Goal: Task Accomplishment & Management: Manage account settings

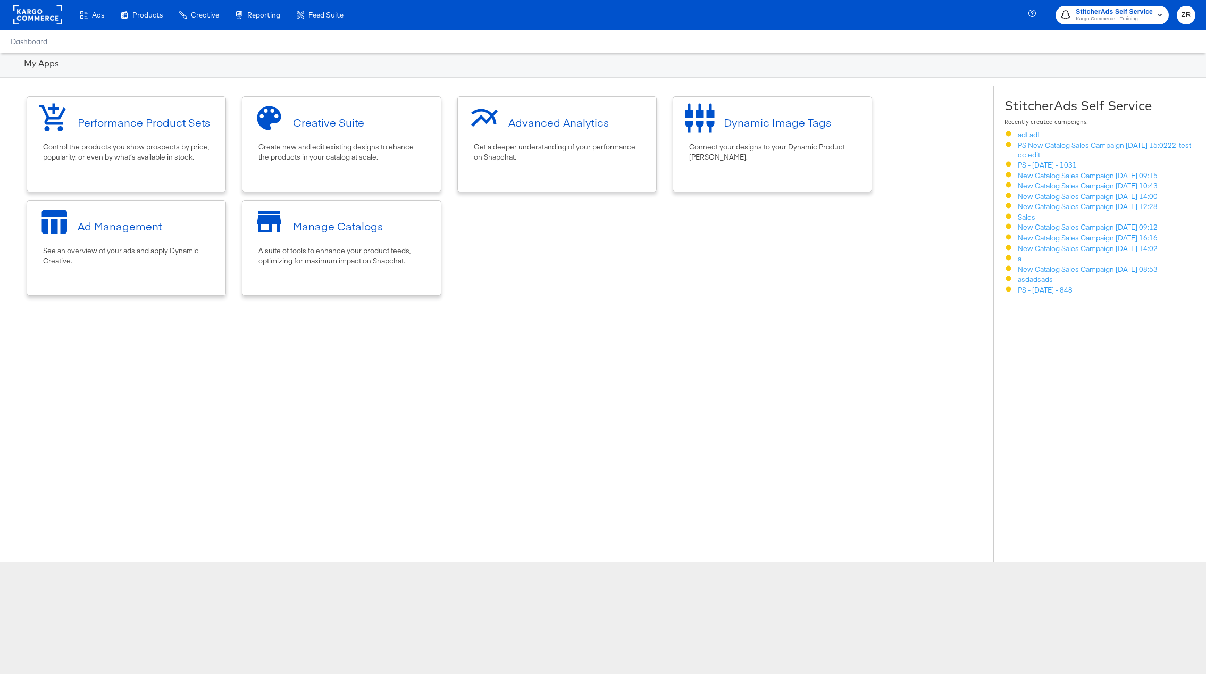
click at [1194, 15] on button "ZR" at bounding box center [1186, 15] width 19 height 19
click at [1111, 117] on link "Logout" at bounding box center [1108, 126] width 40 height 19
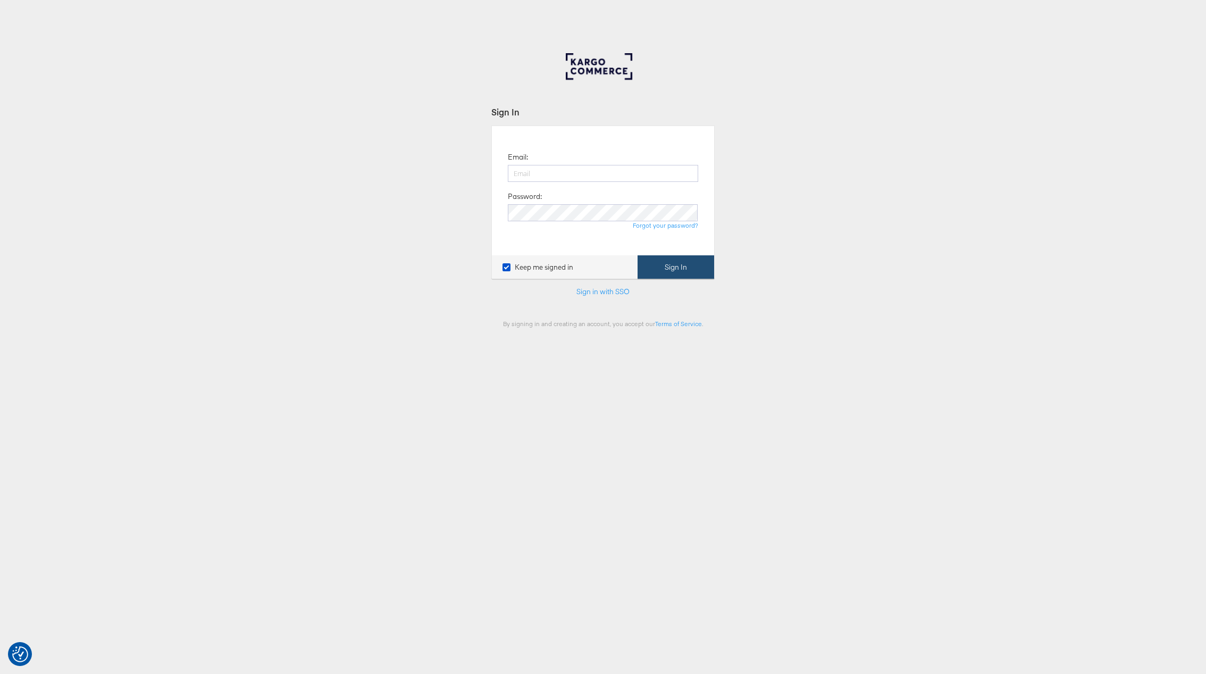
type input "[PERSON_NAME][EMAIL_ADDRESS][PERSON_NAME][DOMAIN_NAME]"
click at [680, 266] on button "Sign In" at bounding box center [676, 267] width 77 height 24
type input "349301"
click at [670, 249] on button "Continue" at bounding box center [692, 261] width 45 height 24
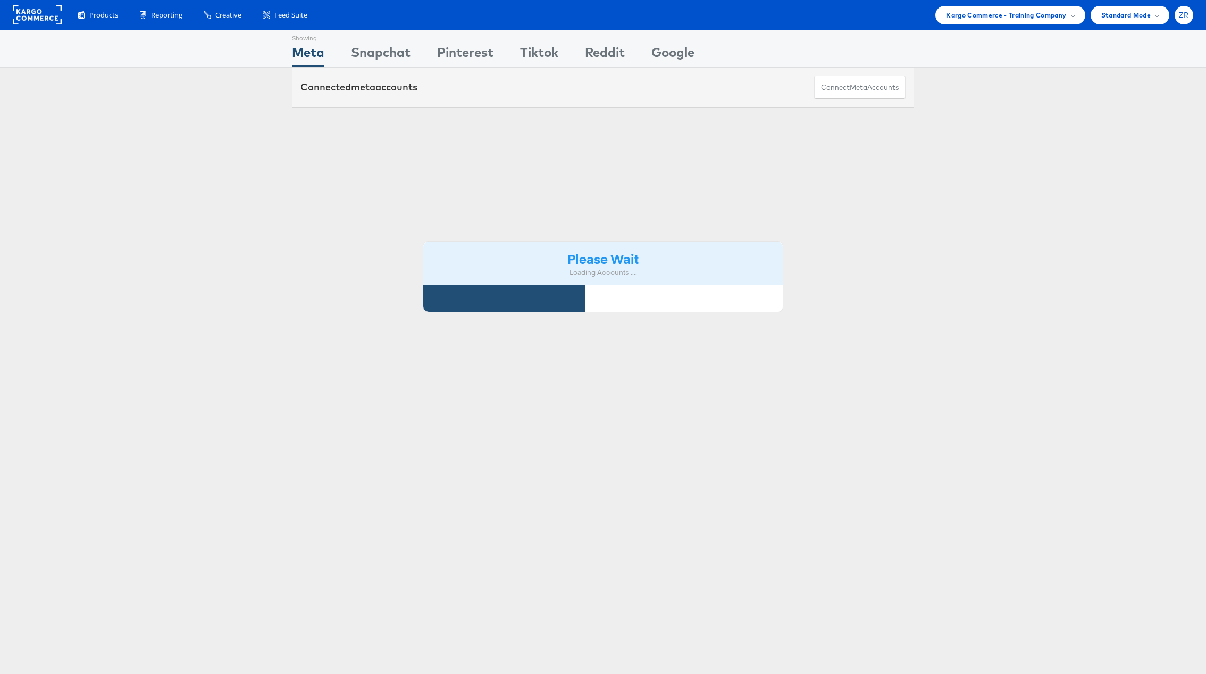
click at [1191, 16] on div "ZR" at bounding box center [1184, 15] width 19 height 19
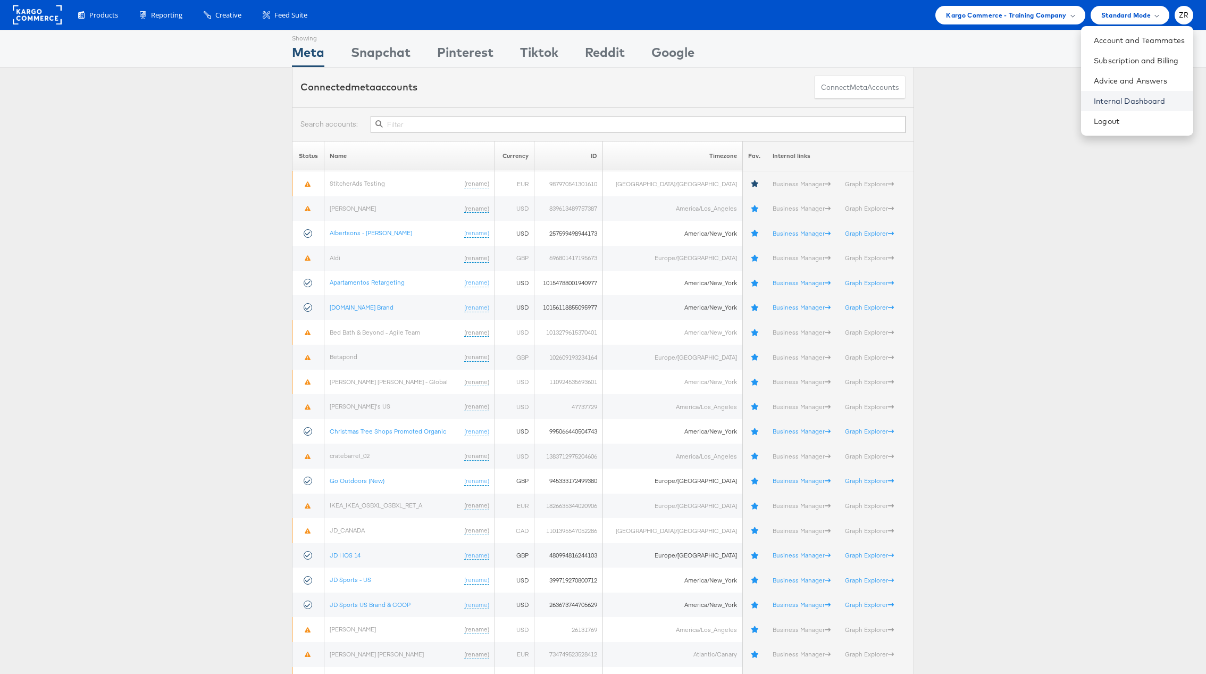
click at [1131, 98] on link "Internal Dashboard" at bounding box center [1139, 101] width 91 height 11
click at [1129, 100] on link "Internal Dashboard" at bounding box center [1139, 101] width 91 height 11
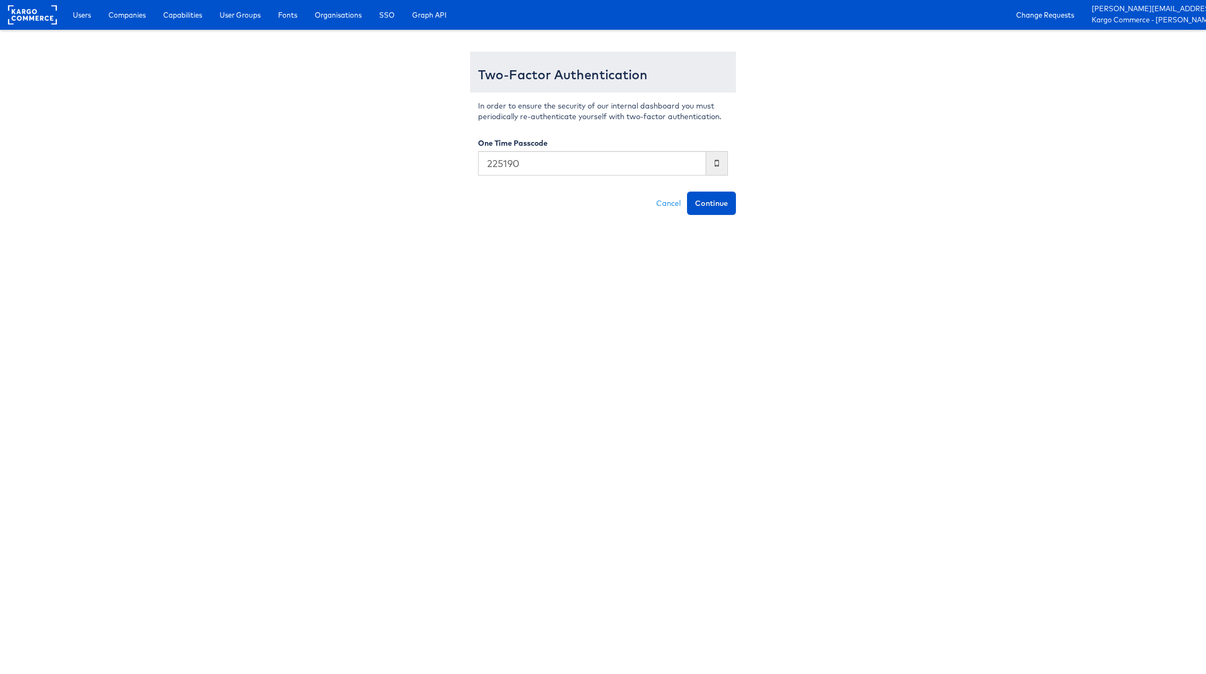
type input "225190"
click at [687, 191] on button "Continue" at bounding box center [711, 202] width 49 height 23
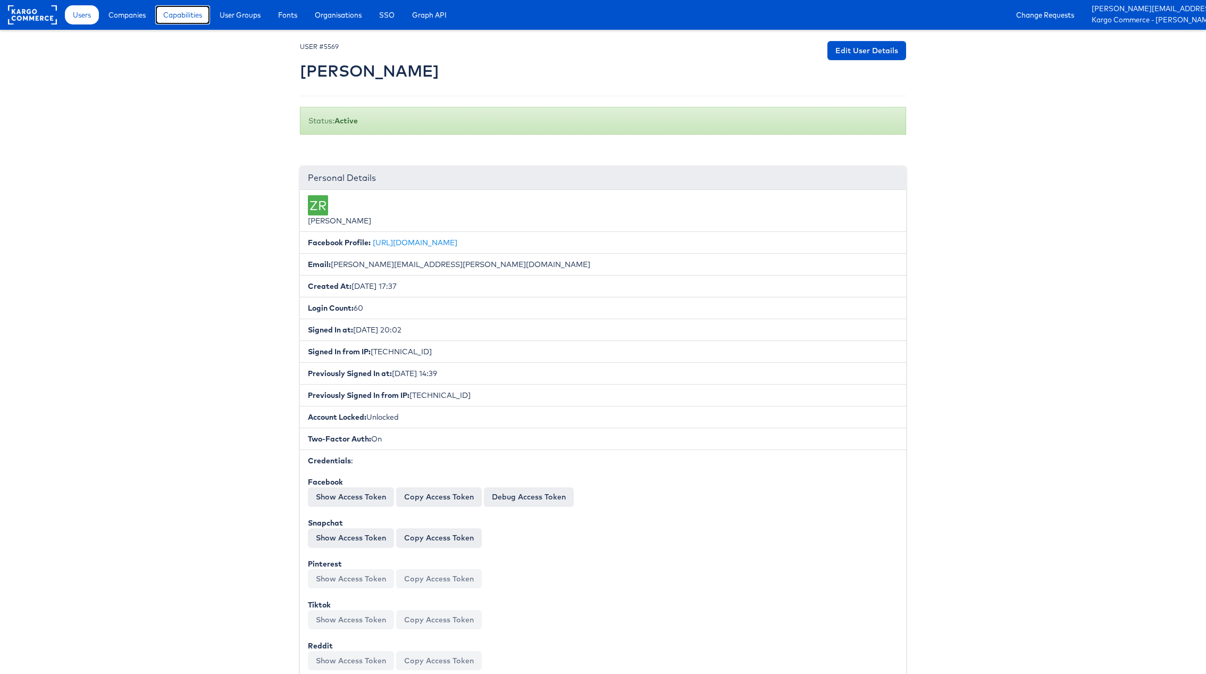
click at [186, 15] on span "Capabilities" at bounding box center [182, 15] width 39 height 11
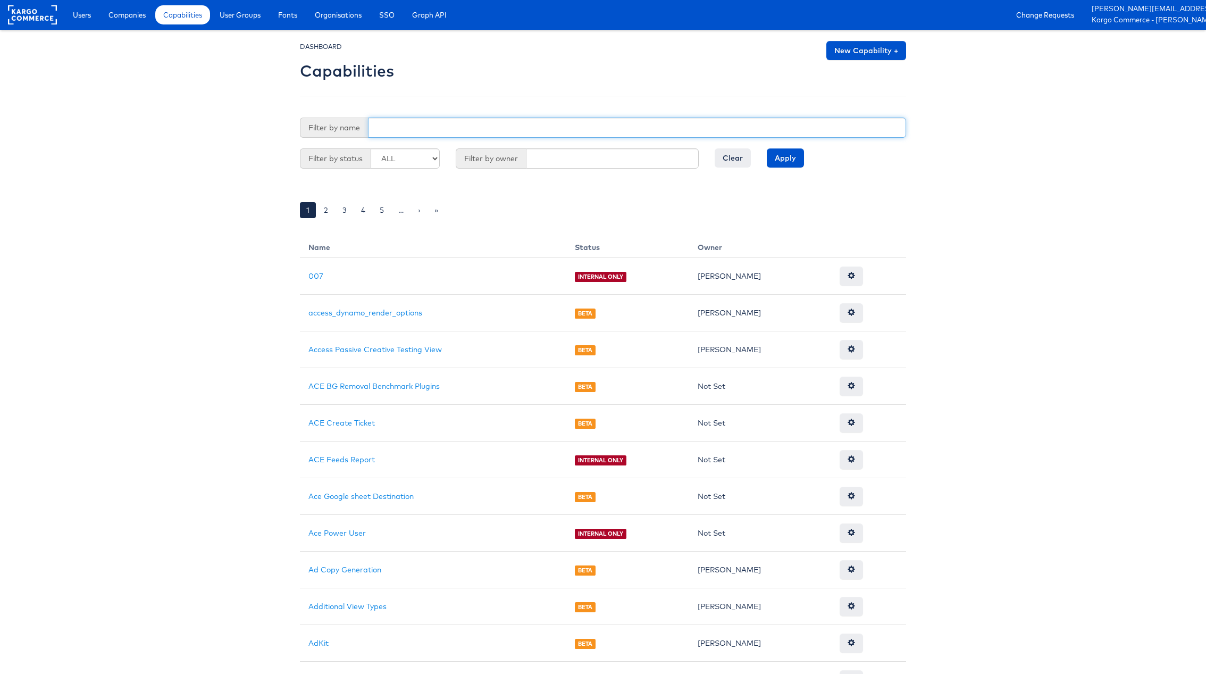
click at [401, 127] on input "text" at bounding box center [637, 128] width 538 height 20
type input "s"
click at [767, 148] on input "Apply" at bounding box center [785, 157] width 37 height 19
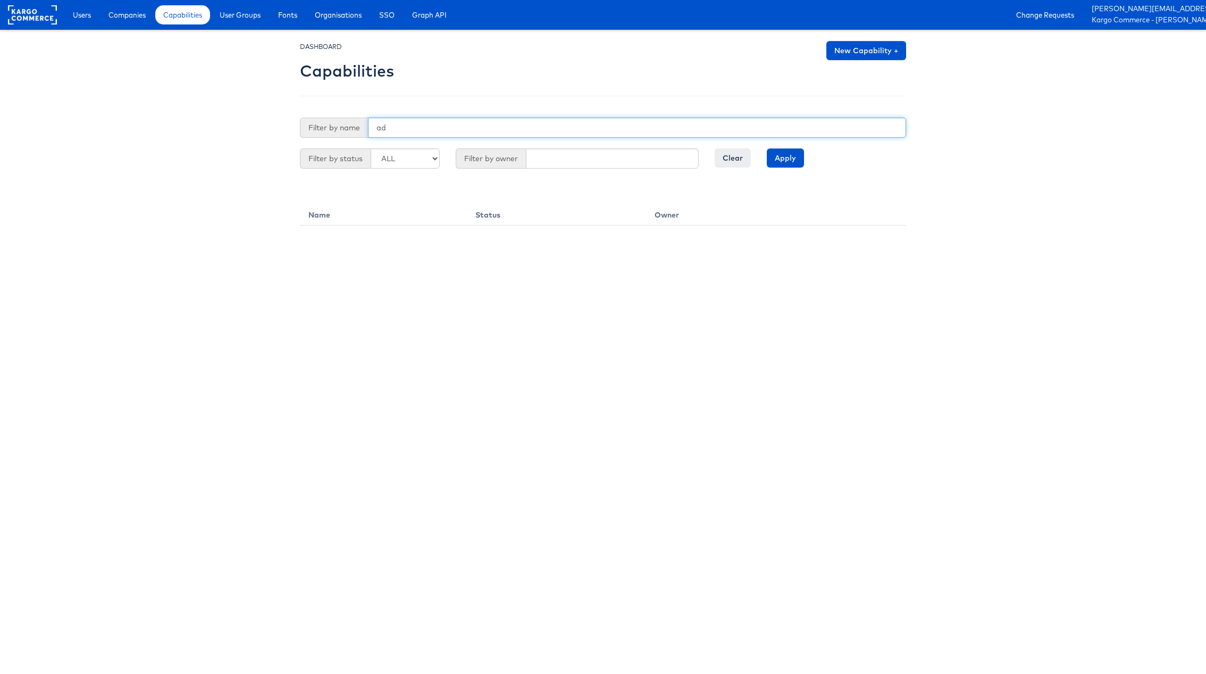
type input "a"
click at [767, 148] on input "Apply" at bounding box center [785, 157] width 37 height 19
type input "s"
type input "previ"
click at [767, 148] on input "Apply" at bounding box center [785, 157] width 37 height 19
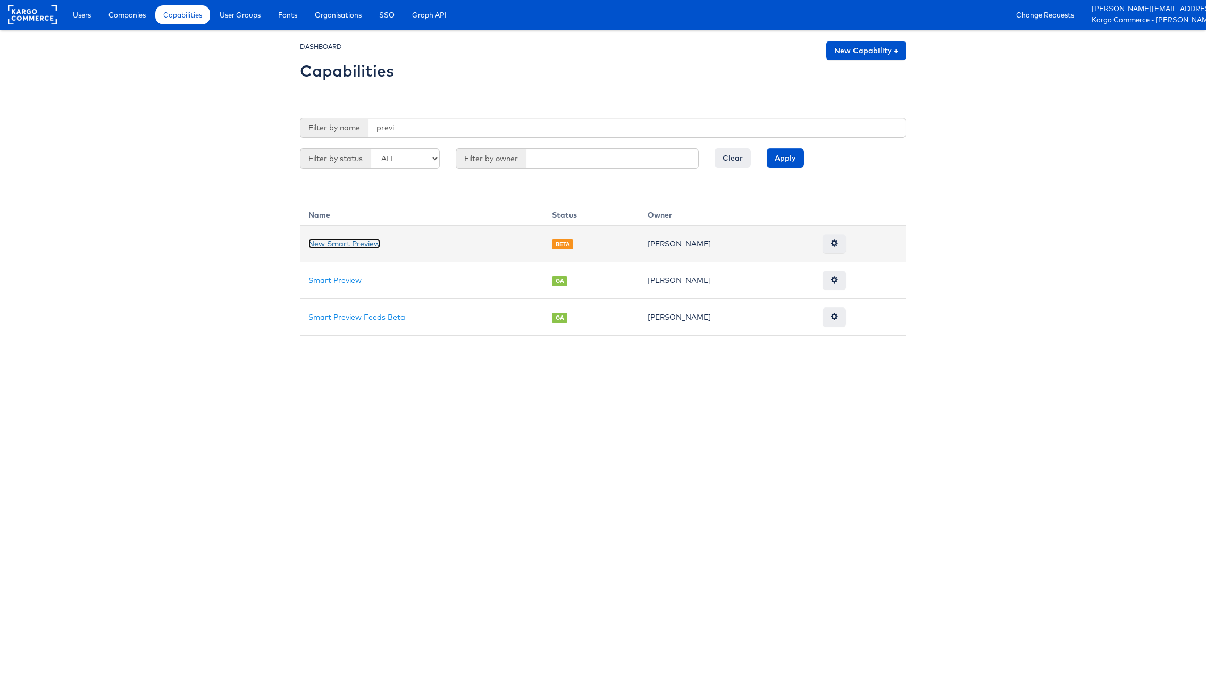
click at [336, 247] on link "New Smart Preview" at bounding box center [344, 244] width 72 height 10
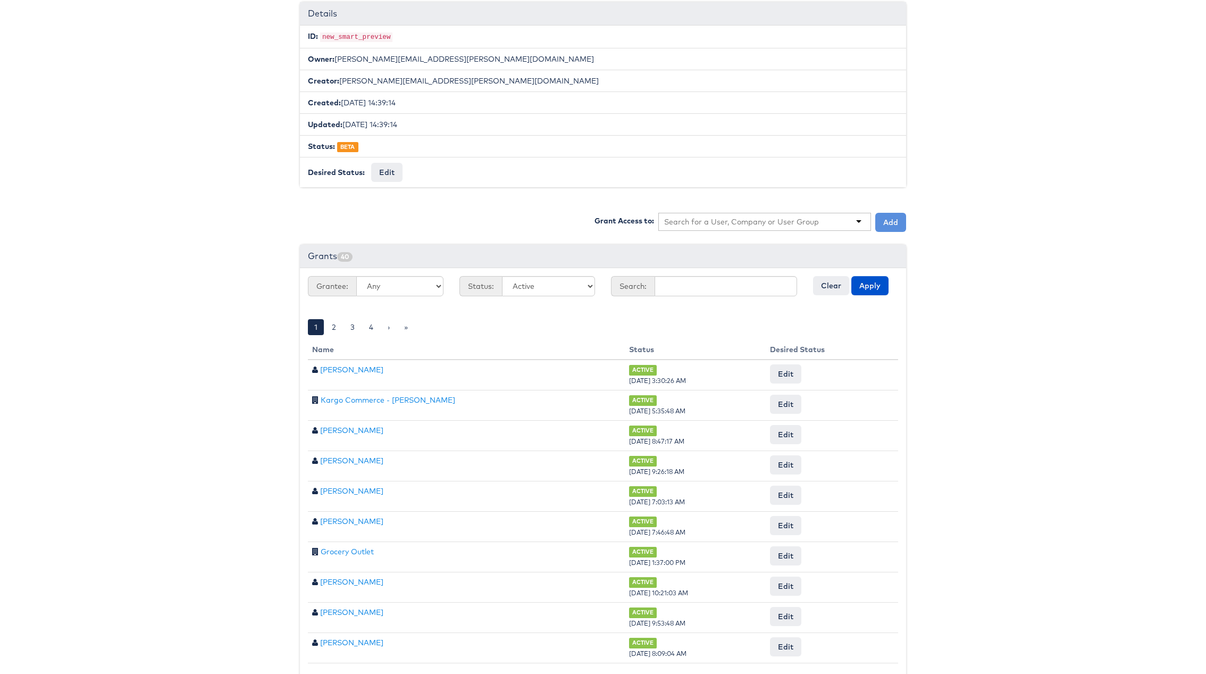
scroll to position [219, 0]
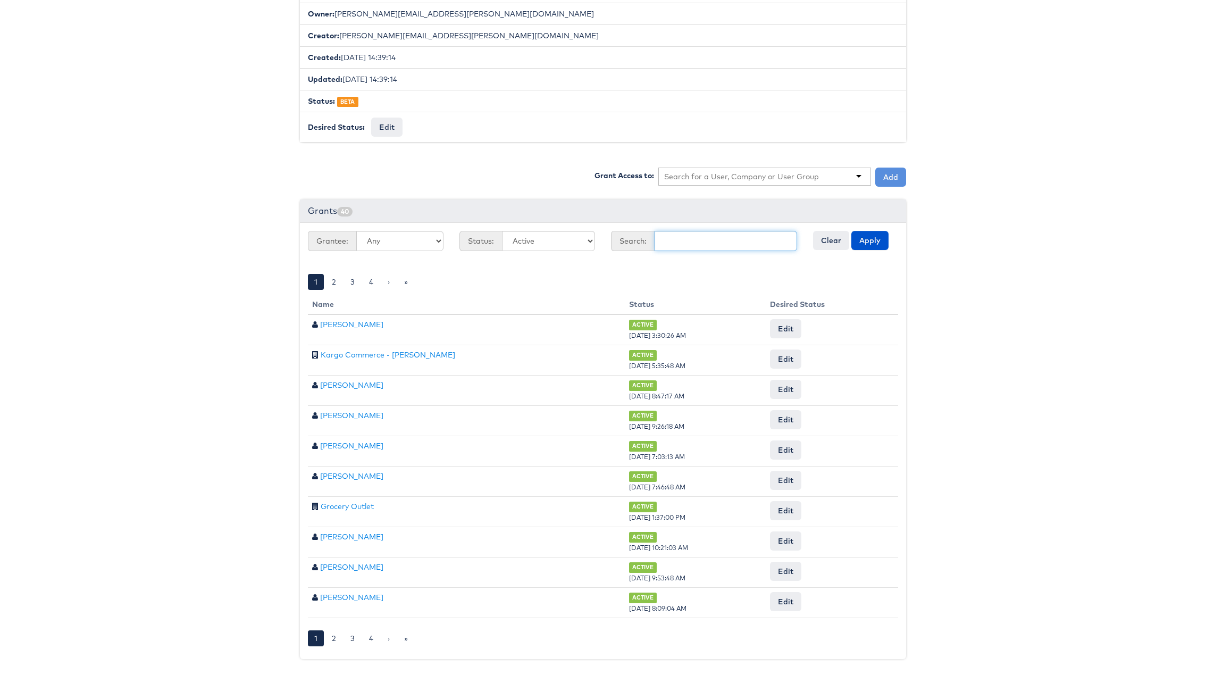
click at [705, 234] on input "text" at bounding box center [726, 241] width 143 height 20
type input "S"
click at [717, 172] on input "text" at bounding box center [741, 176] width 155 height 11
type input "Steve"
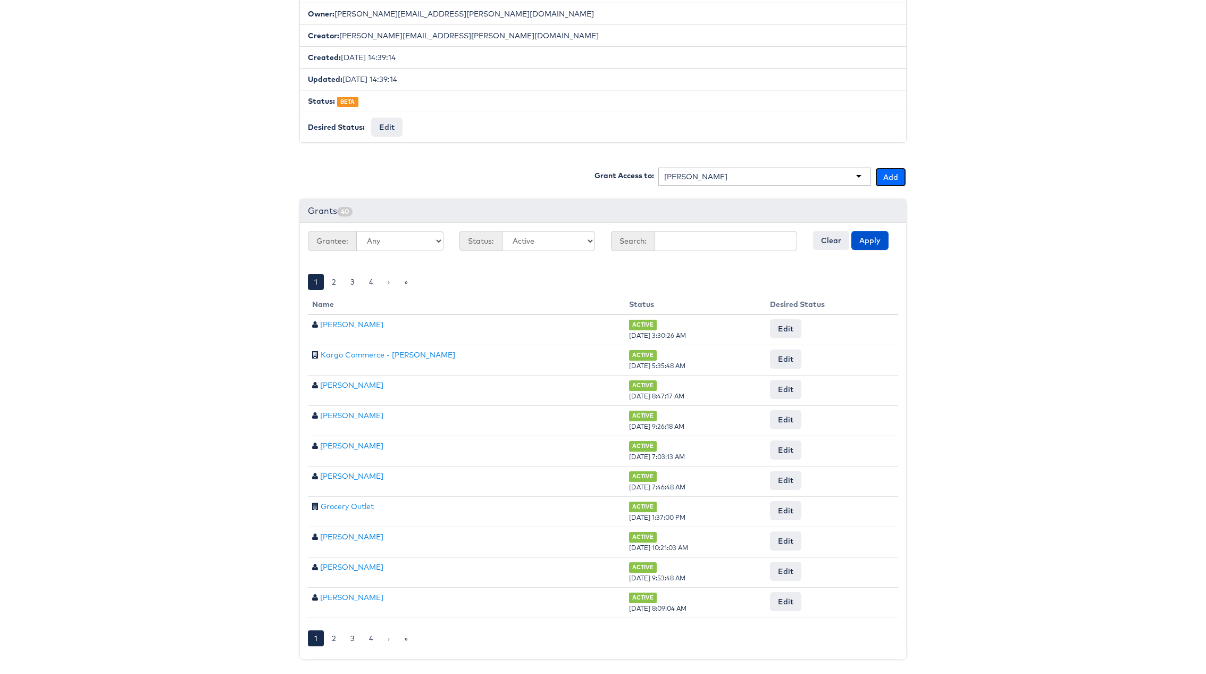
click at [886, 170] on button "Add" at bounding box center [890, 177] width 31 height 19
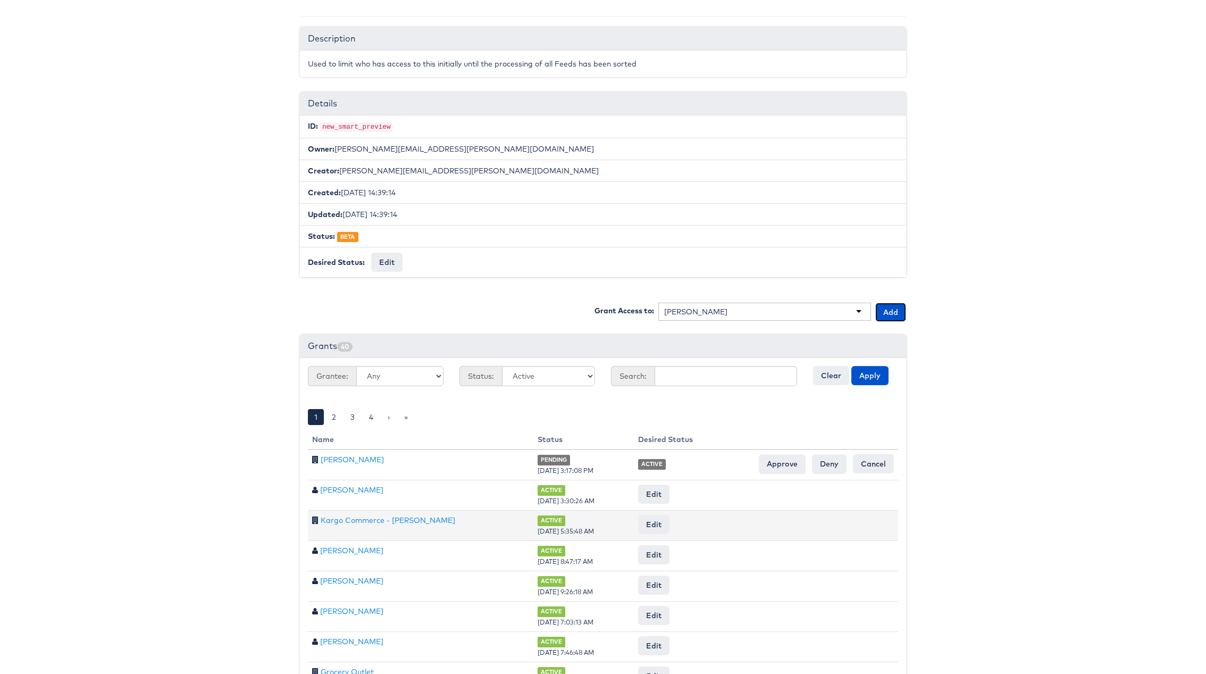
scroll to position [90, 0]
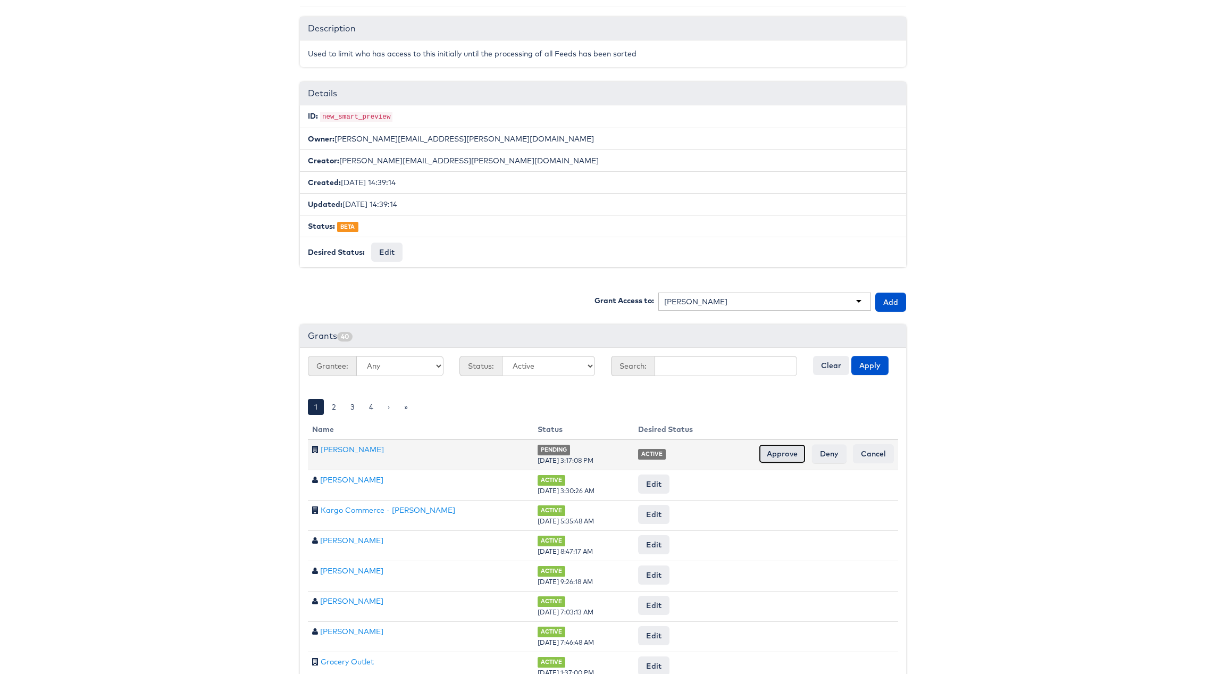
click at [776, 462] on input "Approve" at bounding box center [782, 453] width 47 height 19
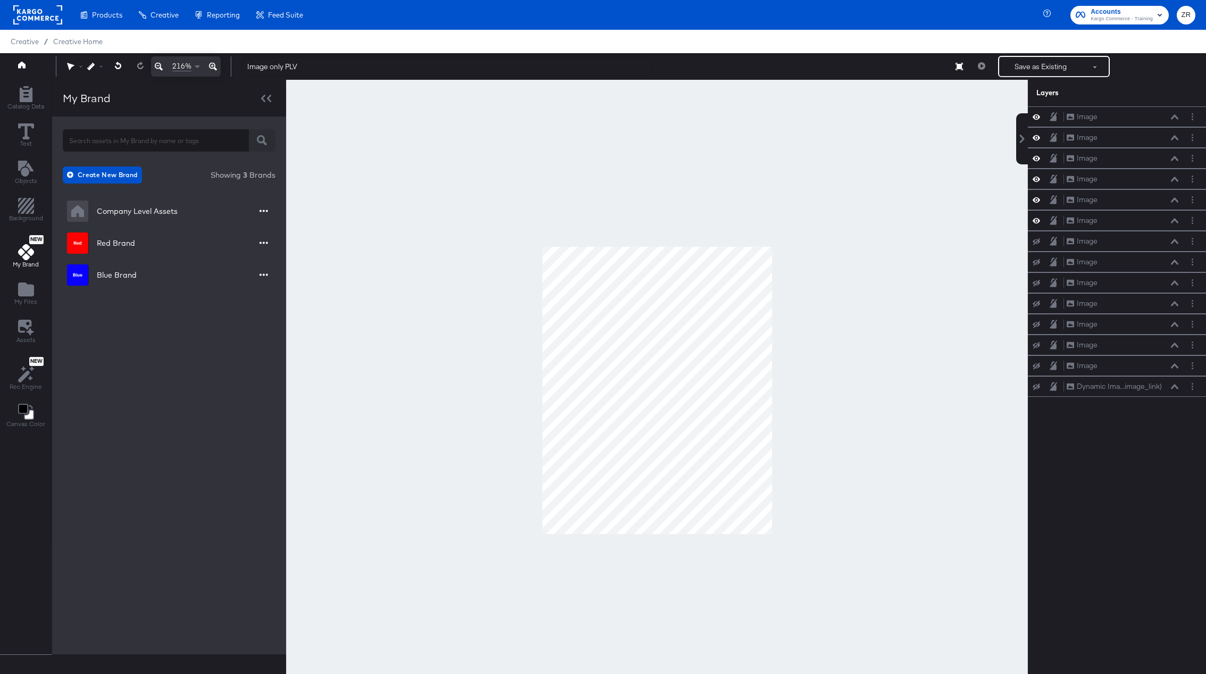
scroll to position [27, 0]
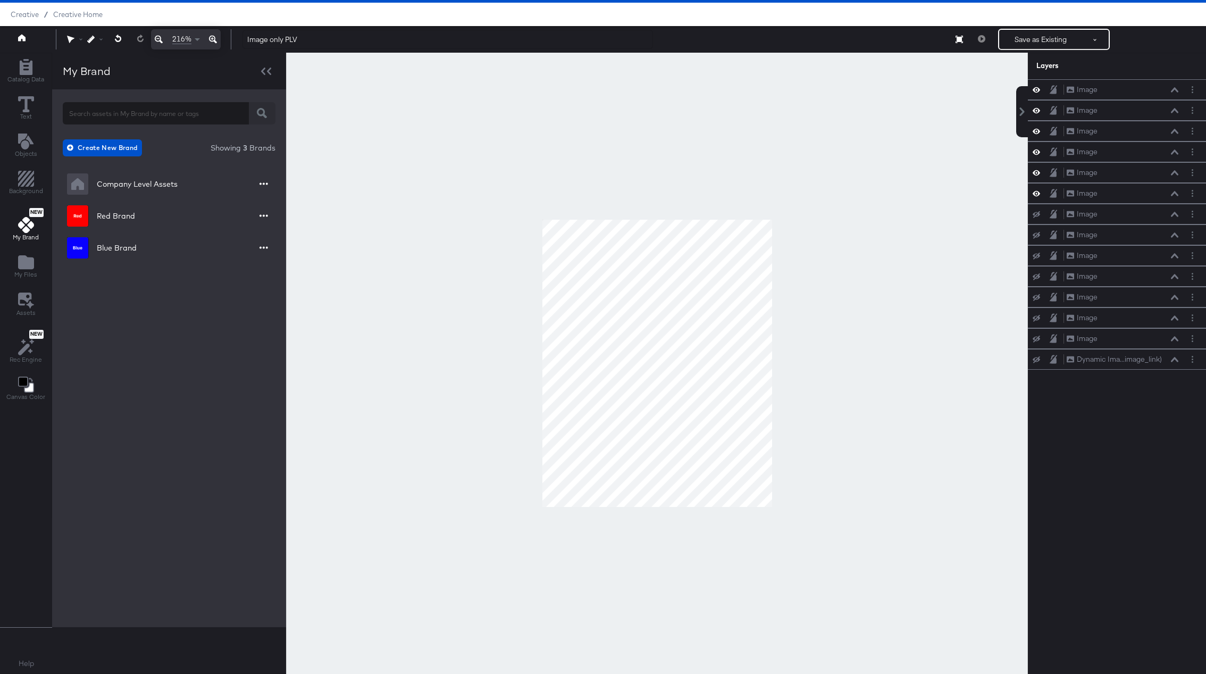
click at [20, 14] on span "Creative" at bounding box center [25, 14] width 28 height 9
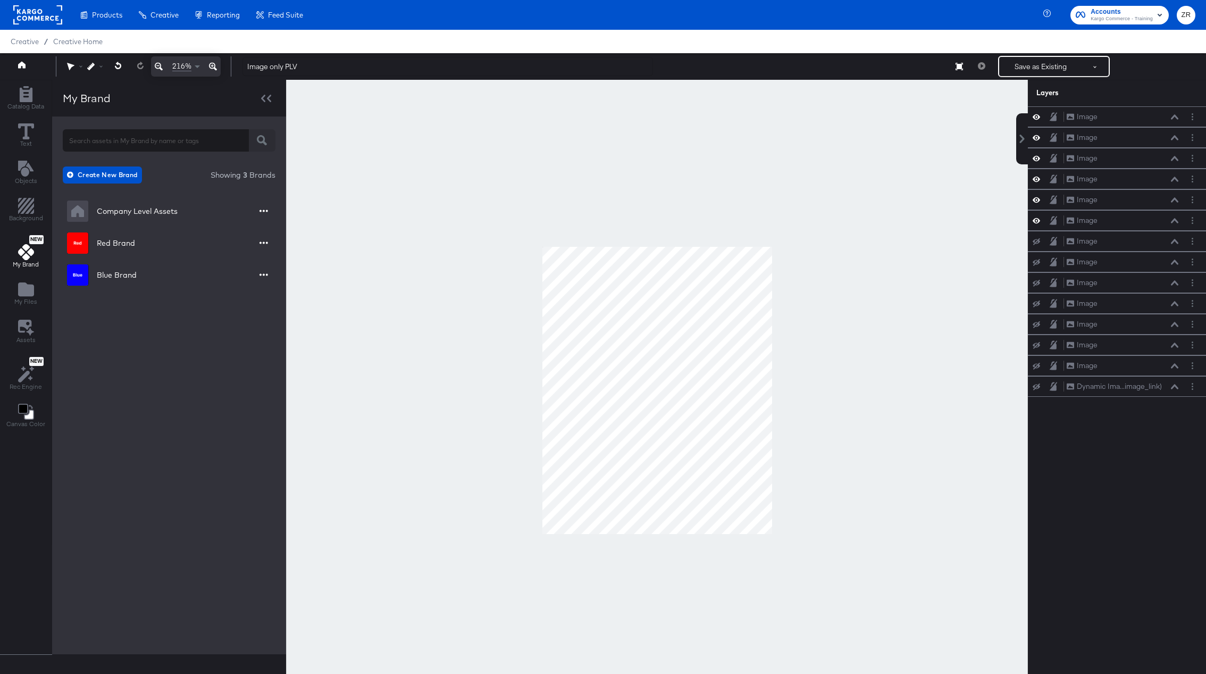
click at [32, 9] on rect at bounding box center [37, 14] width 49 height 19
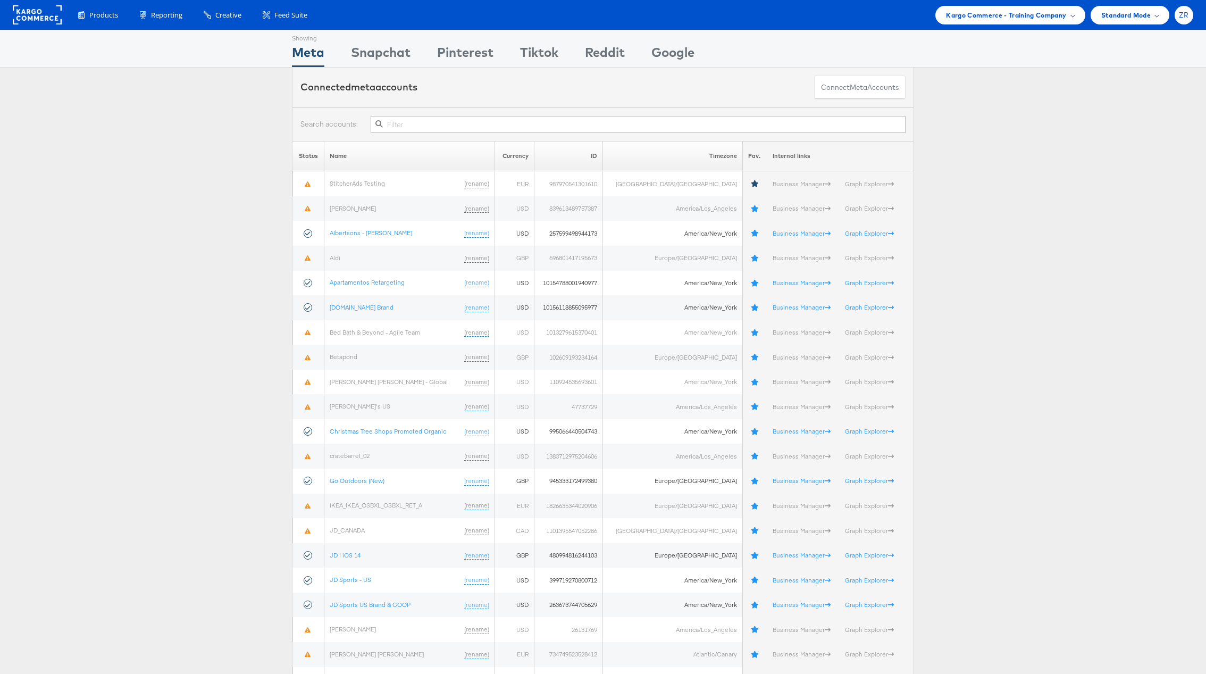
click at [1183, 14] on span "ZR" at bounding box center [1184, 15] width 10 height 7
click at [934, 79] on div "Connected meta accounts Connect meta Accounts" at bounding box center [603, 88] width 1206 height 40
click at [1058, 19] on span "Kargo Commerce - Training Company" at bounding box center [1006, 15] width 120 height 11
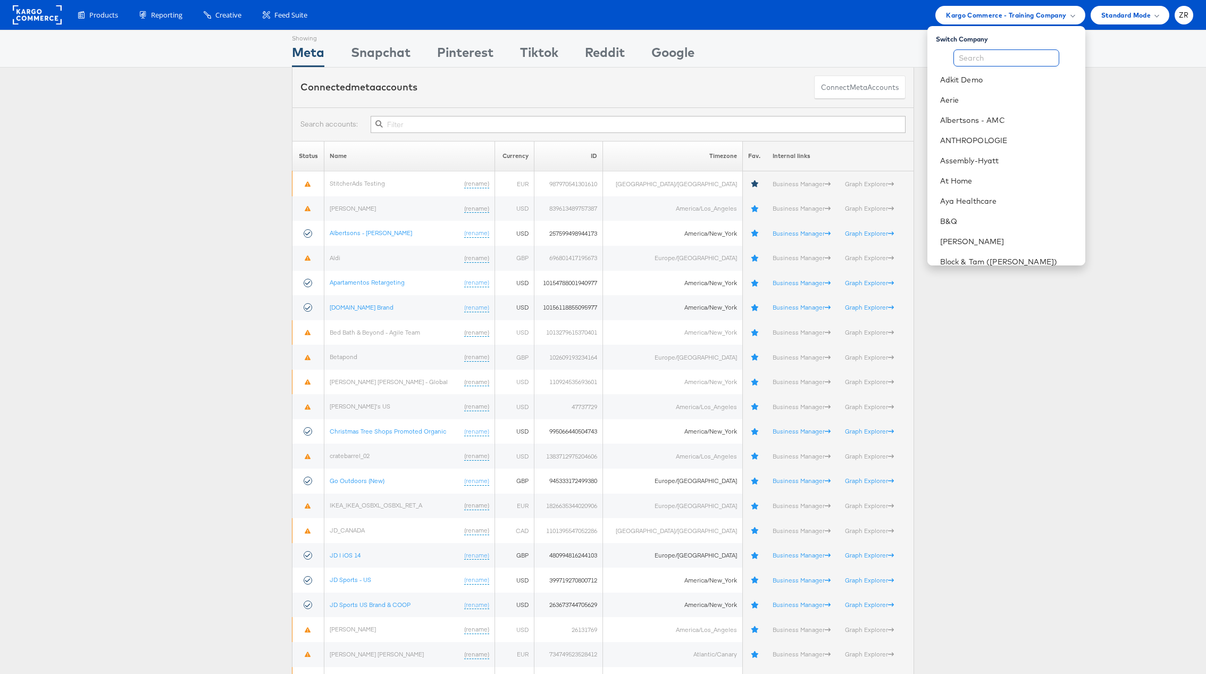
click at [1007, 55] on input "text" at bounding box center [1007, 57] width 106 height 17
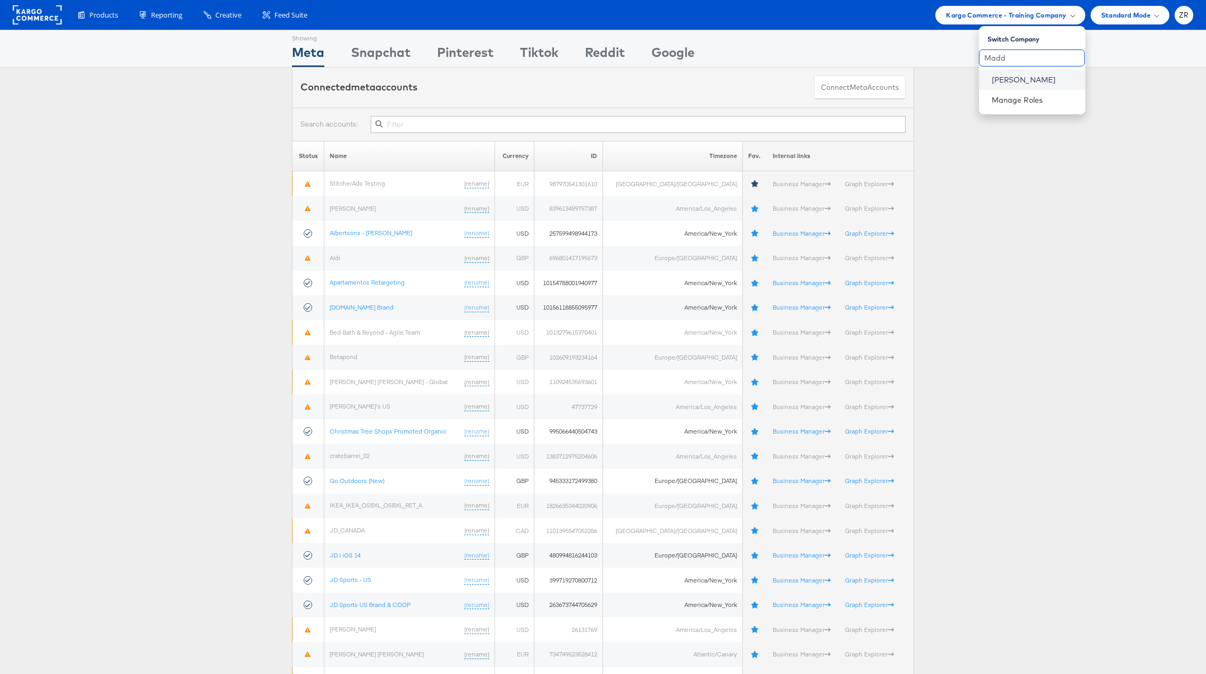
type input "Madd"
click at [1017, 78] on link "[PERSON_NAME]" at bounding box center [1034, 79] width 85 height 11
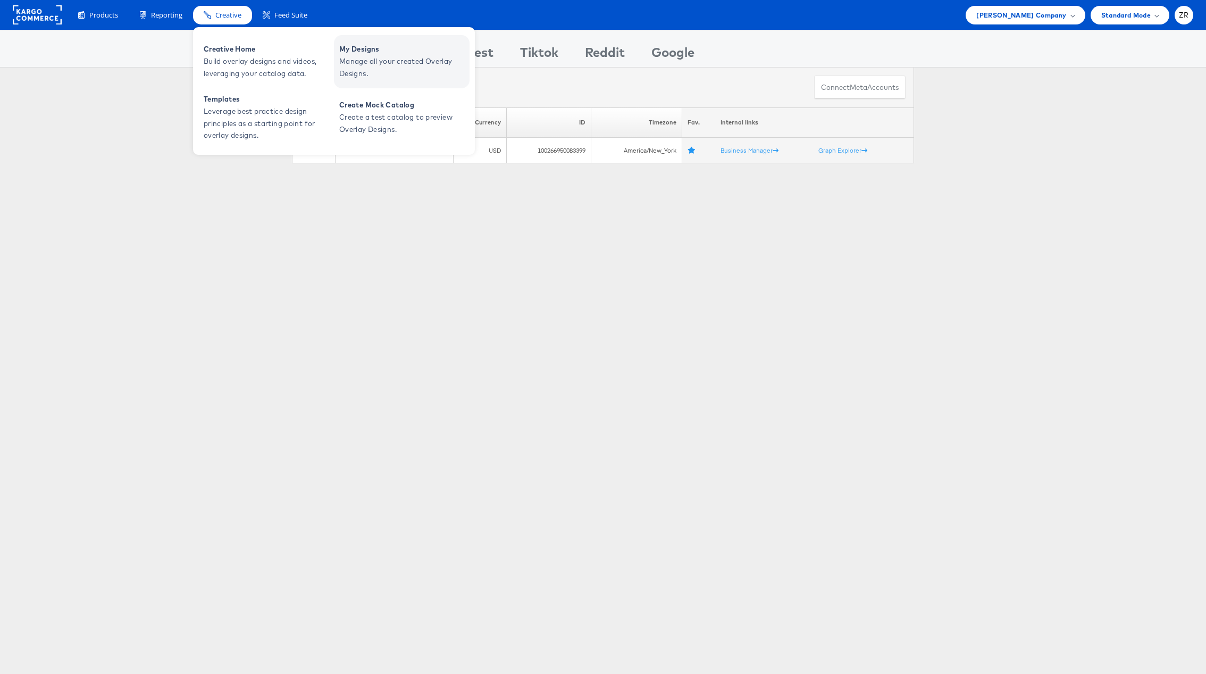
click at [373, 62] on span "Manage all your created Overlay Designs." at bounding box center [403, 67] width 128 height 24
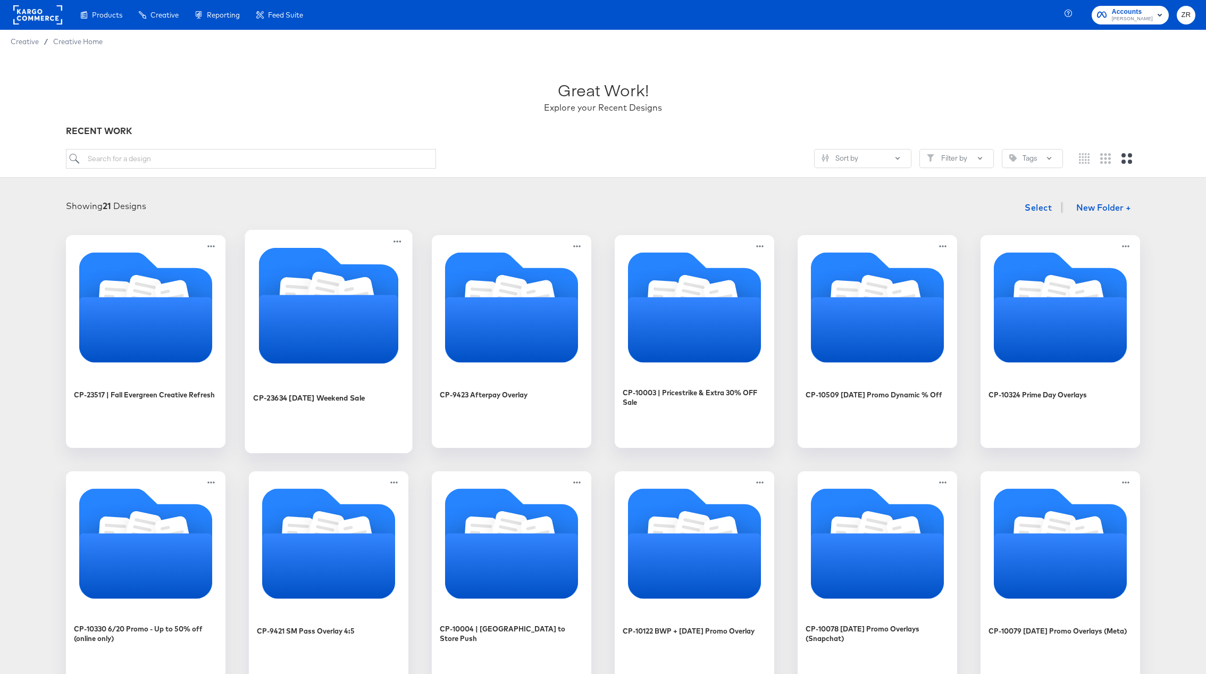
click at [347, 339] on icon "Folder" at bounding box center [329, 329] width 140 height 69
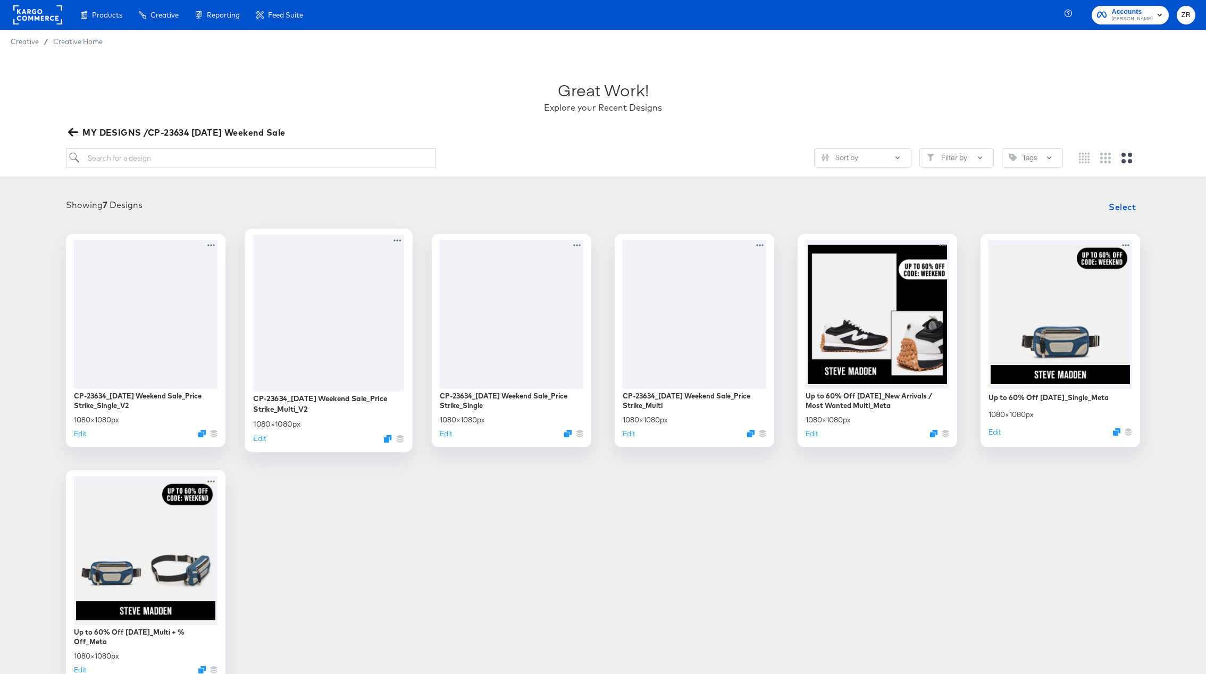
click at [350, 310] on div at bounding box center [328, 313] width 151 height 156
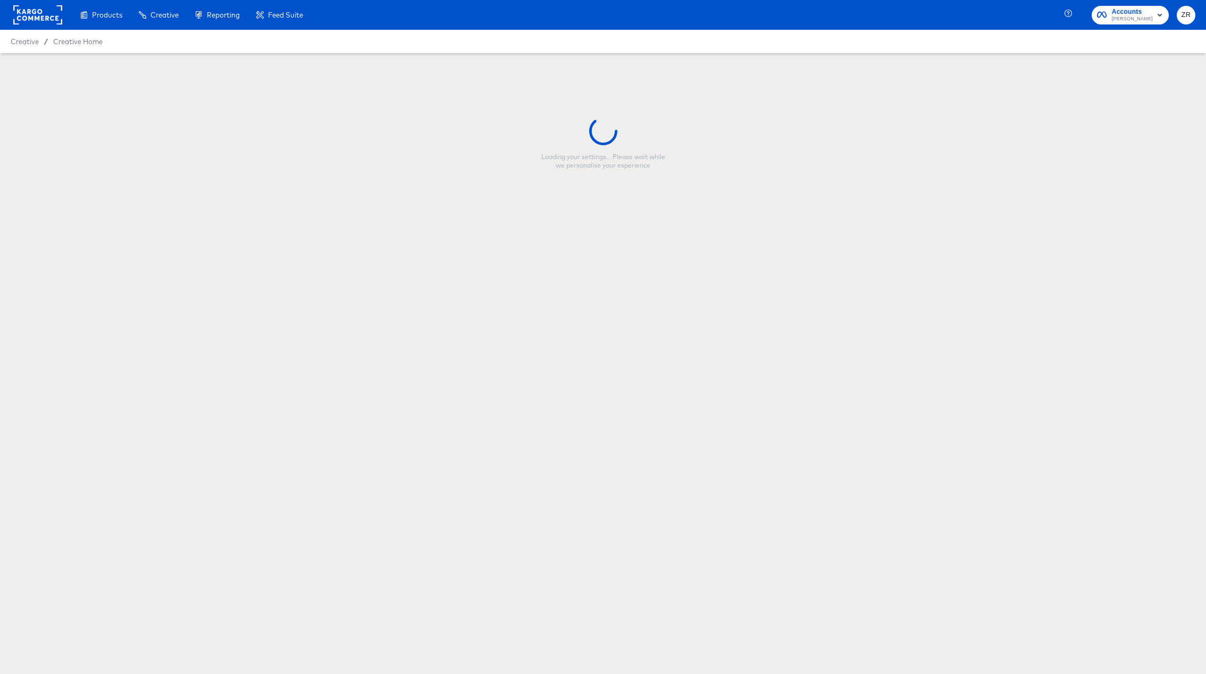
type input "CP-23634_[DATE] Weekend Sale_Price Strike_Multi_V2"
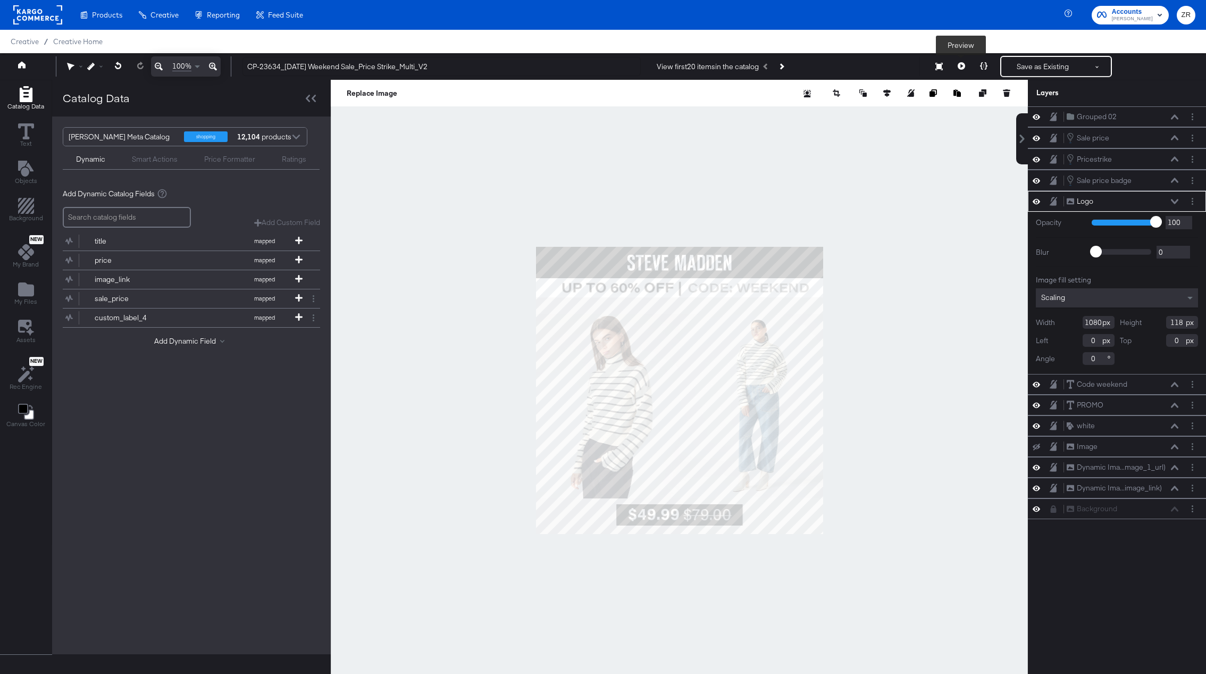
click at [959, 66] on icon at bounding box center [961, 65] width 7 height 7
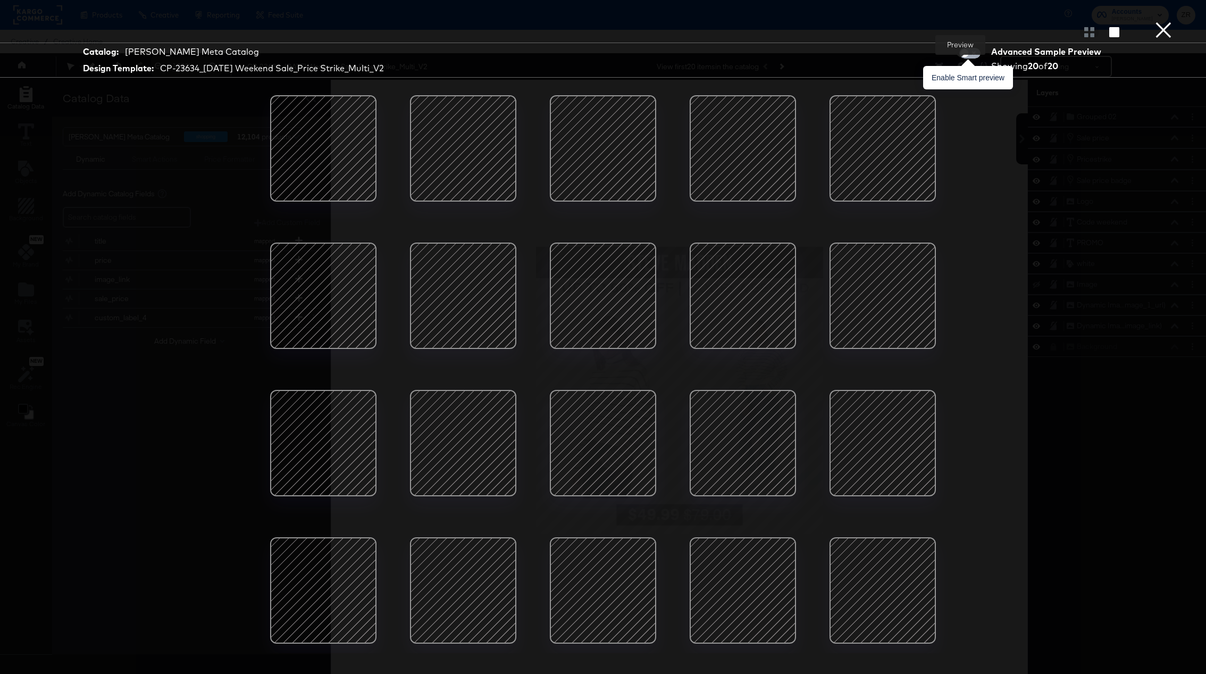
click at [966, 55] on input "checkbox" at bounding box center [965, 56] width 32 height 11
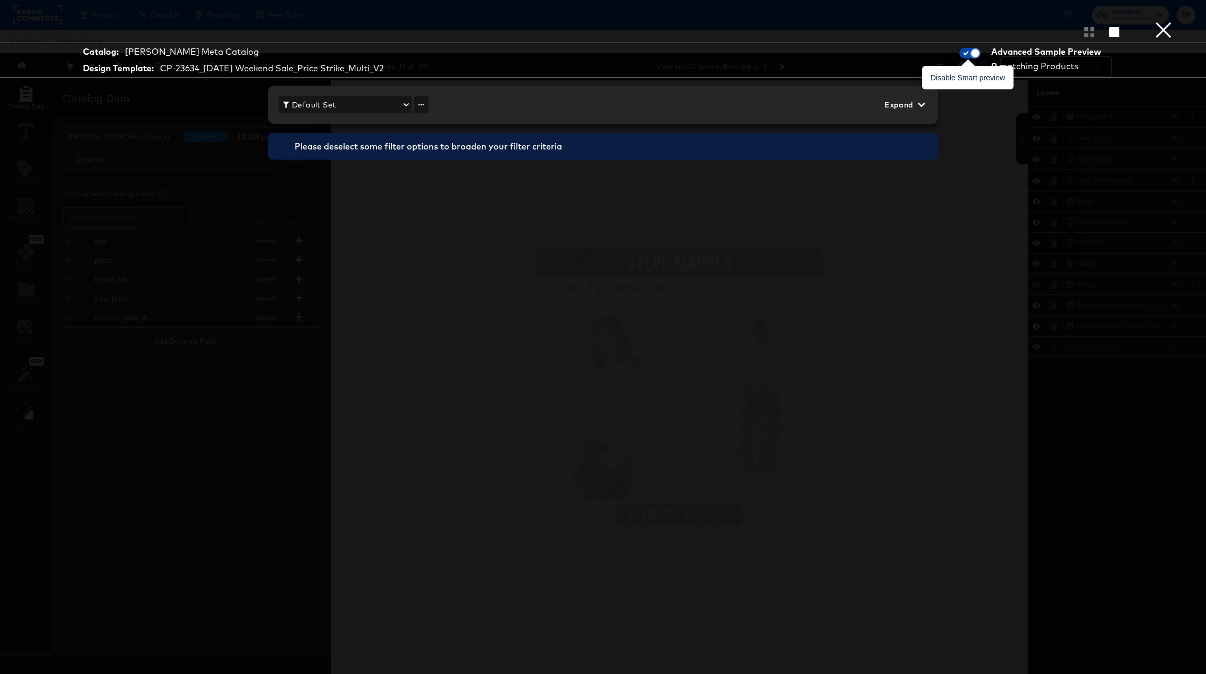
click at [977, 56] on input "checkbox" at bounding box center [975, 56] width 32 height 11
checkbox input "false"
